Goal: Task Accomplishment & Management: Use online tool/utility

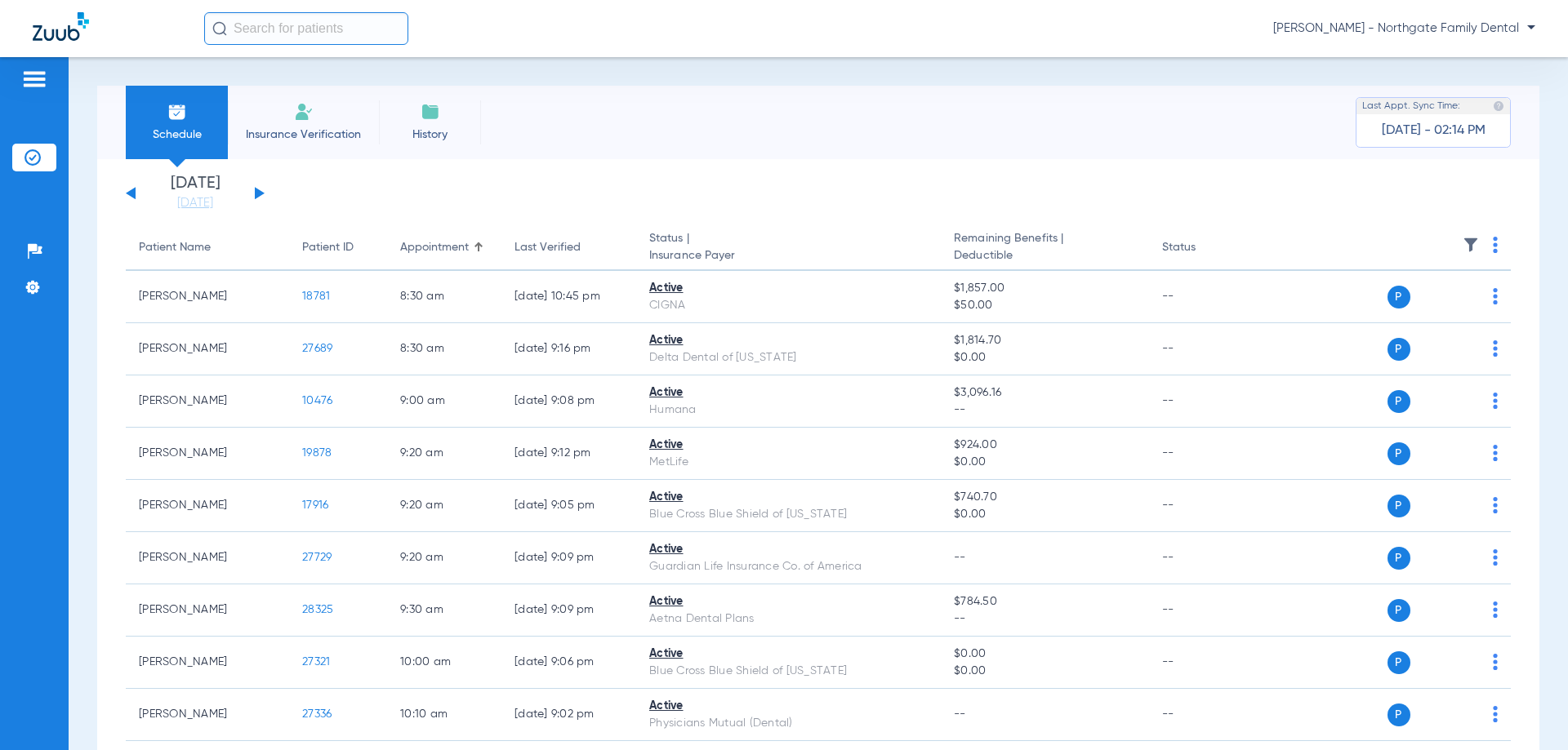
scroll to position [408, 0]
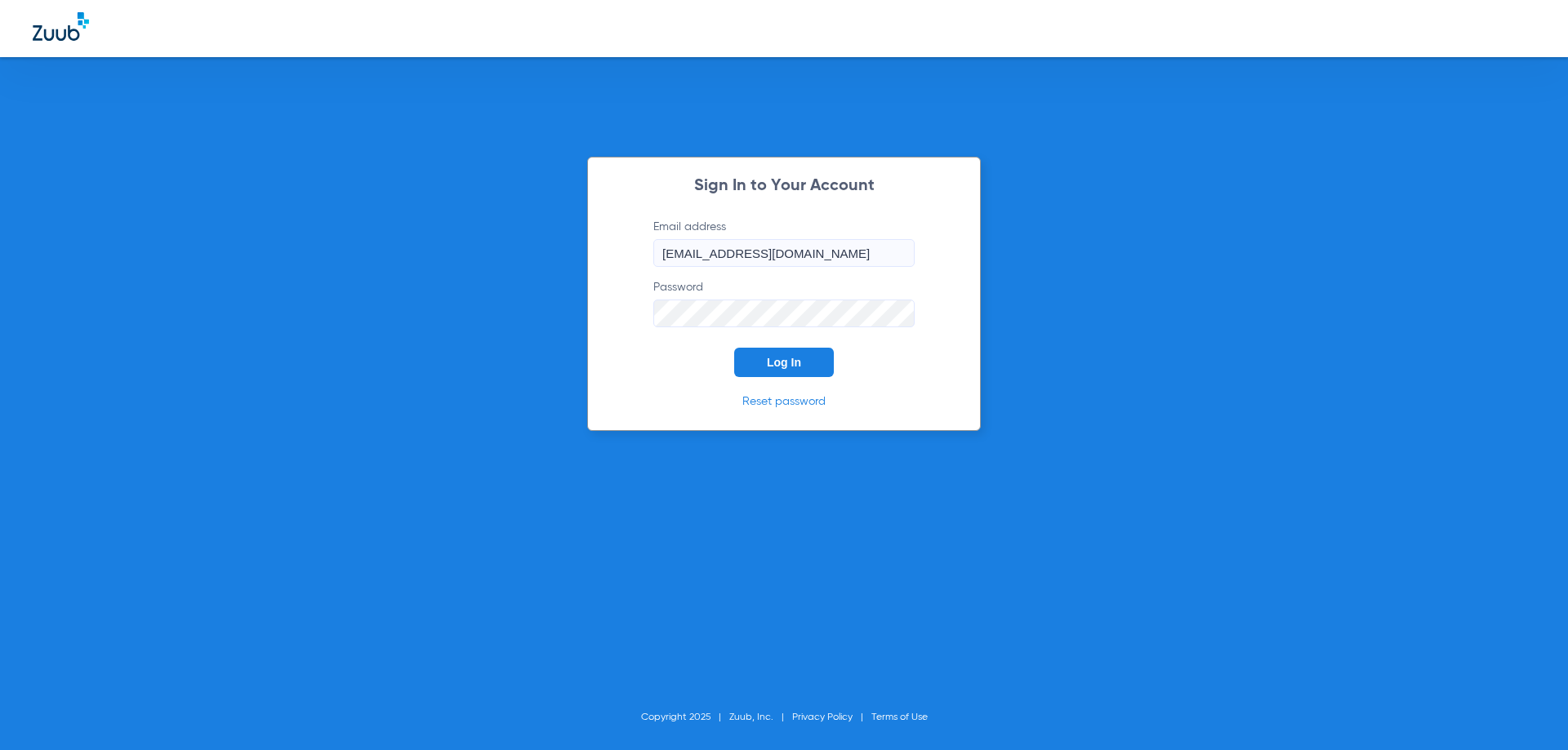
click at [796, 357] on span "Log In" at bounding box center [784, 362] width 34 height 13
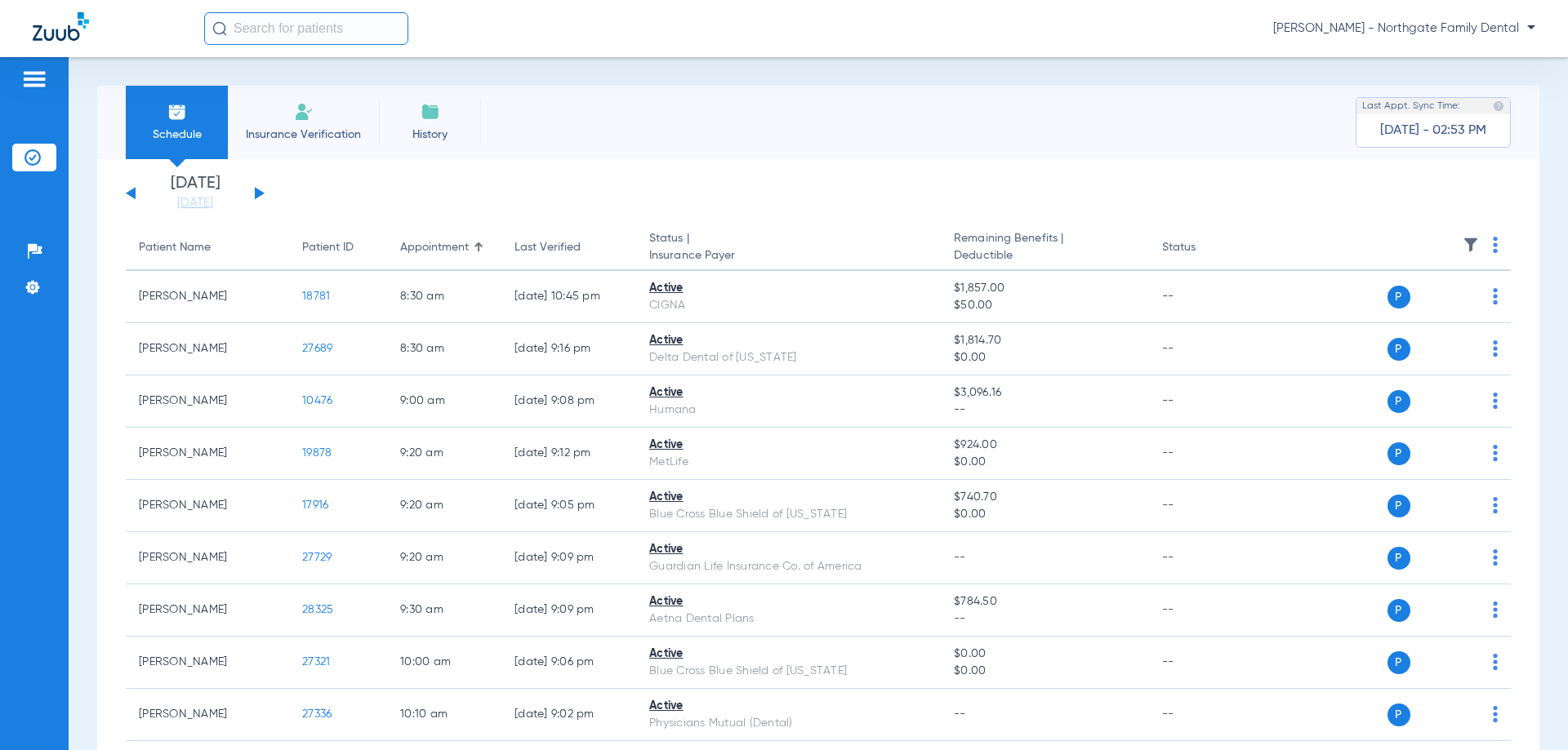
click at [261, 193] on button at bounding box center [260, 193] width 10 height 12
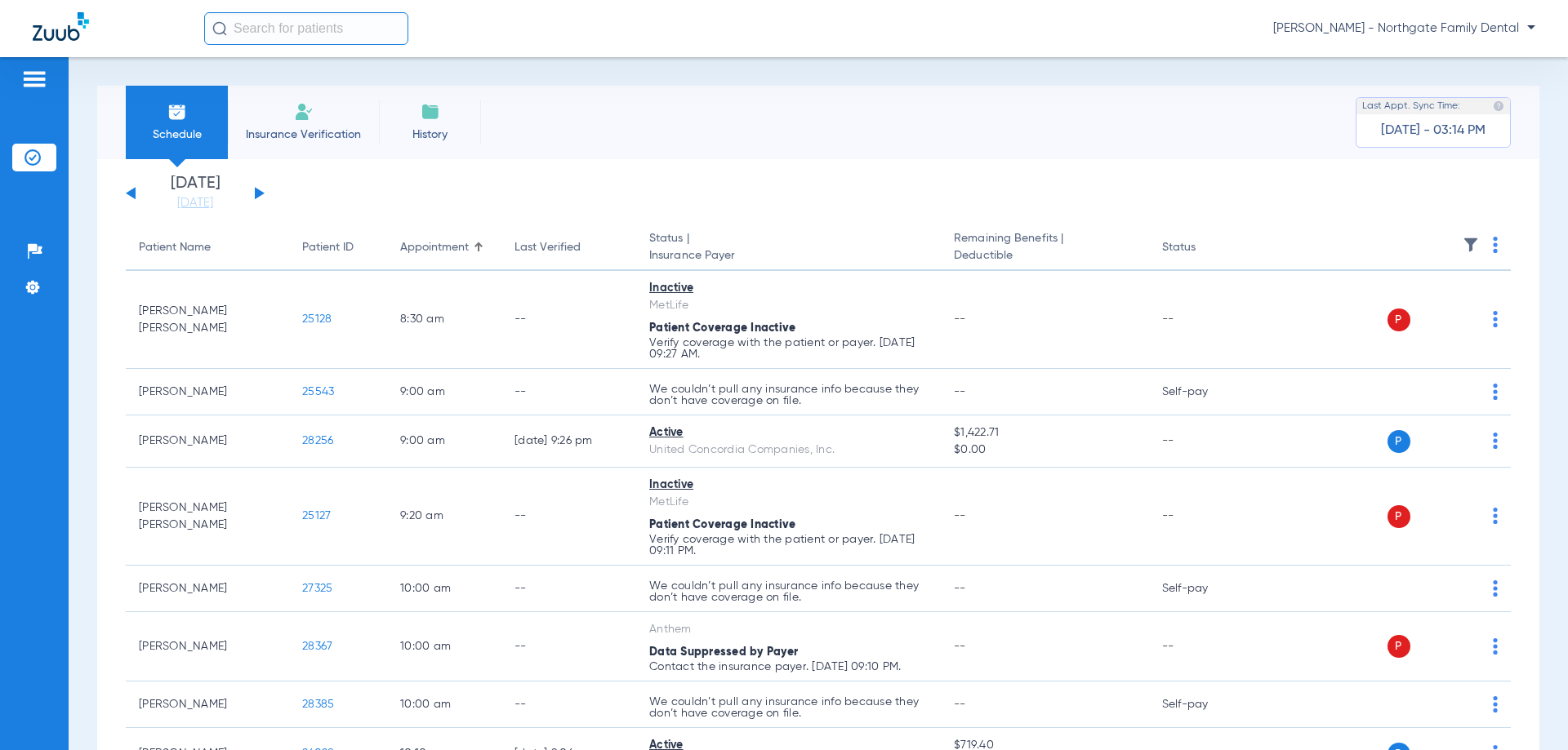
click at [259, 191] on button at bounding box center [260, 193] width 10 height 12
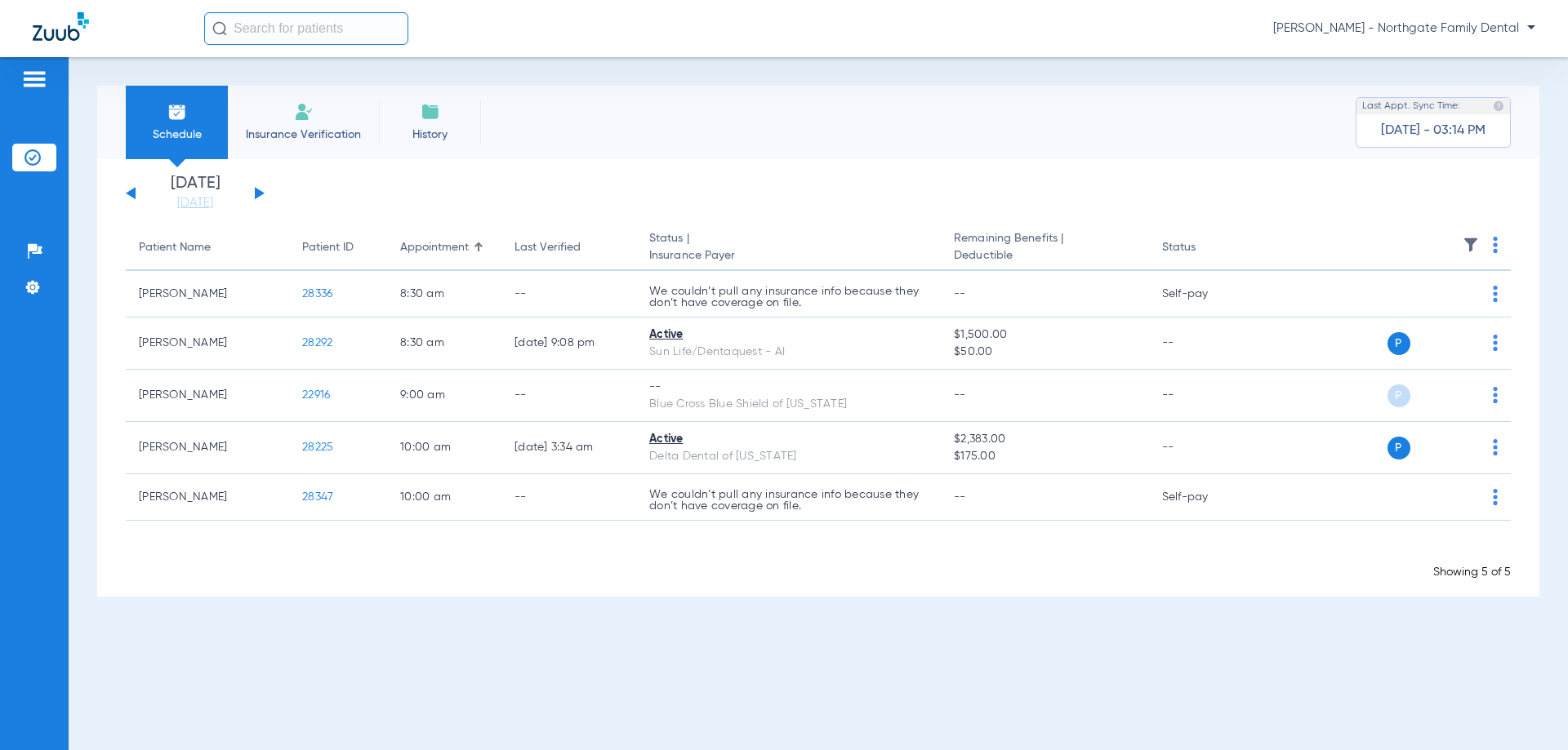
drag, startPoint x: 627, startPoint y: 490, endPoint x: 604, endPoint y: 583, distance: 95.8
click at [604, 583] on div "[DATE] [DATE] [DATE] [DATE] [DATE] [DATE] [DATE] [DATE] [DATE] [DATE] [DATE] [D…" at bounding box center [818, 377] width 1442 height 437
